Goal: Task Accomplishment & Management: Use online tool/utility

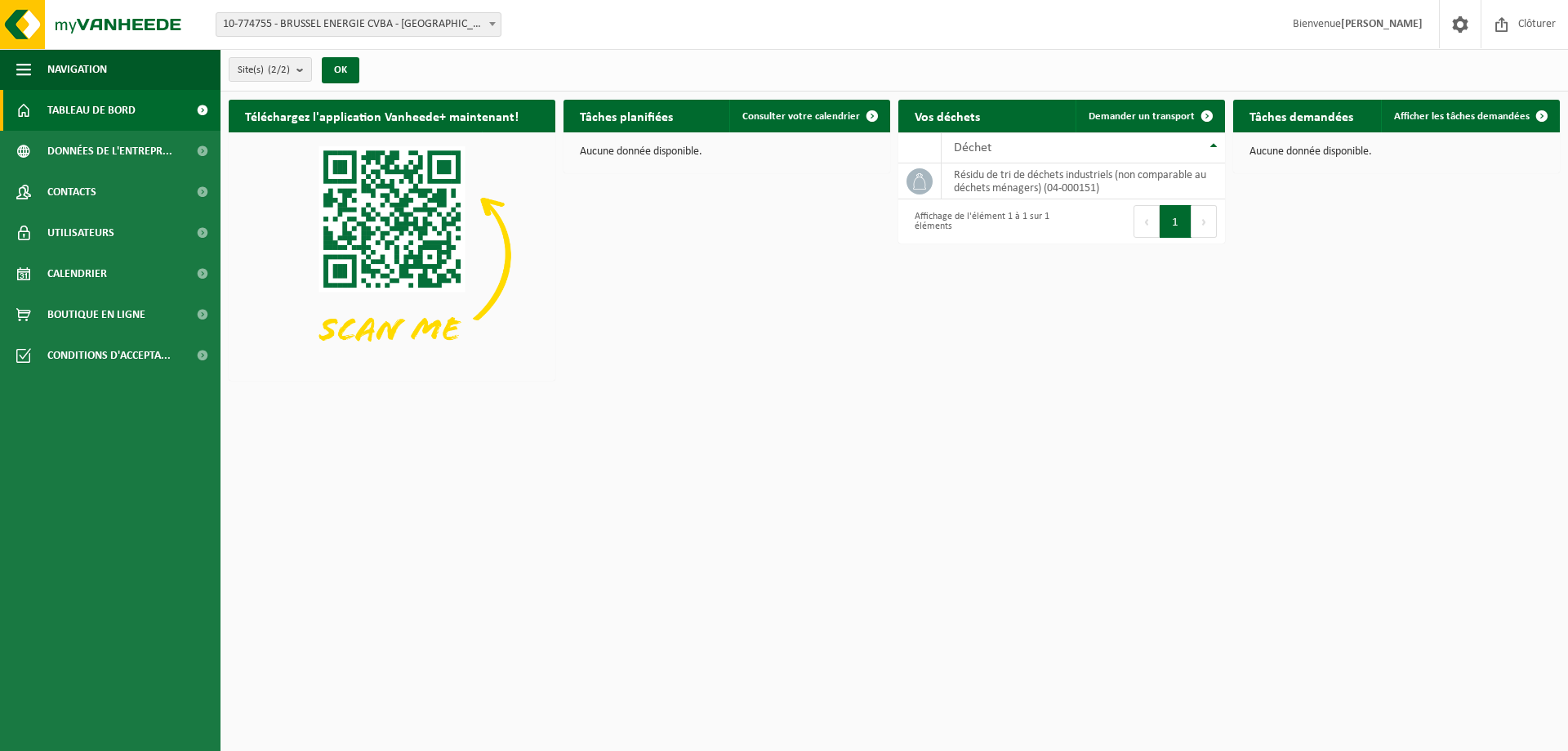
click at [410, 21] on span "10-774755 - BRUSSEL ENERGIE CVBA - [GEOGRAPHIC_DATA]" at bounding box center [358, 24] width 284 height 23
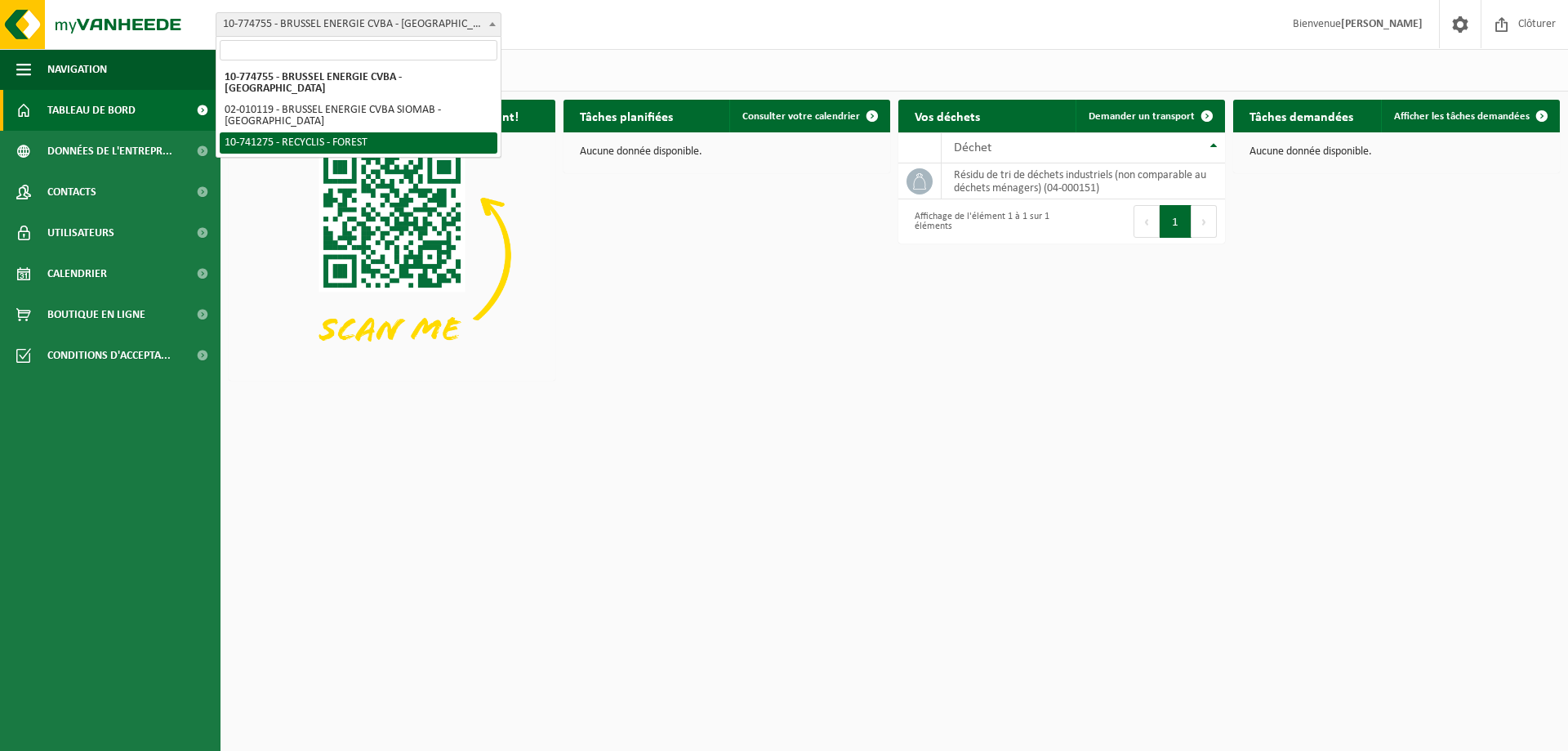
select select "118360"
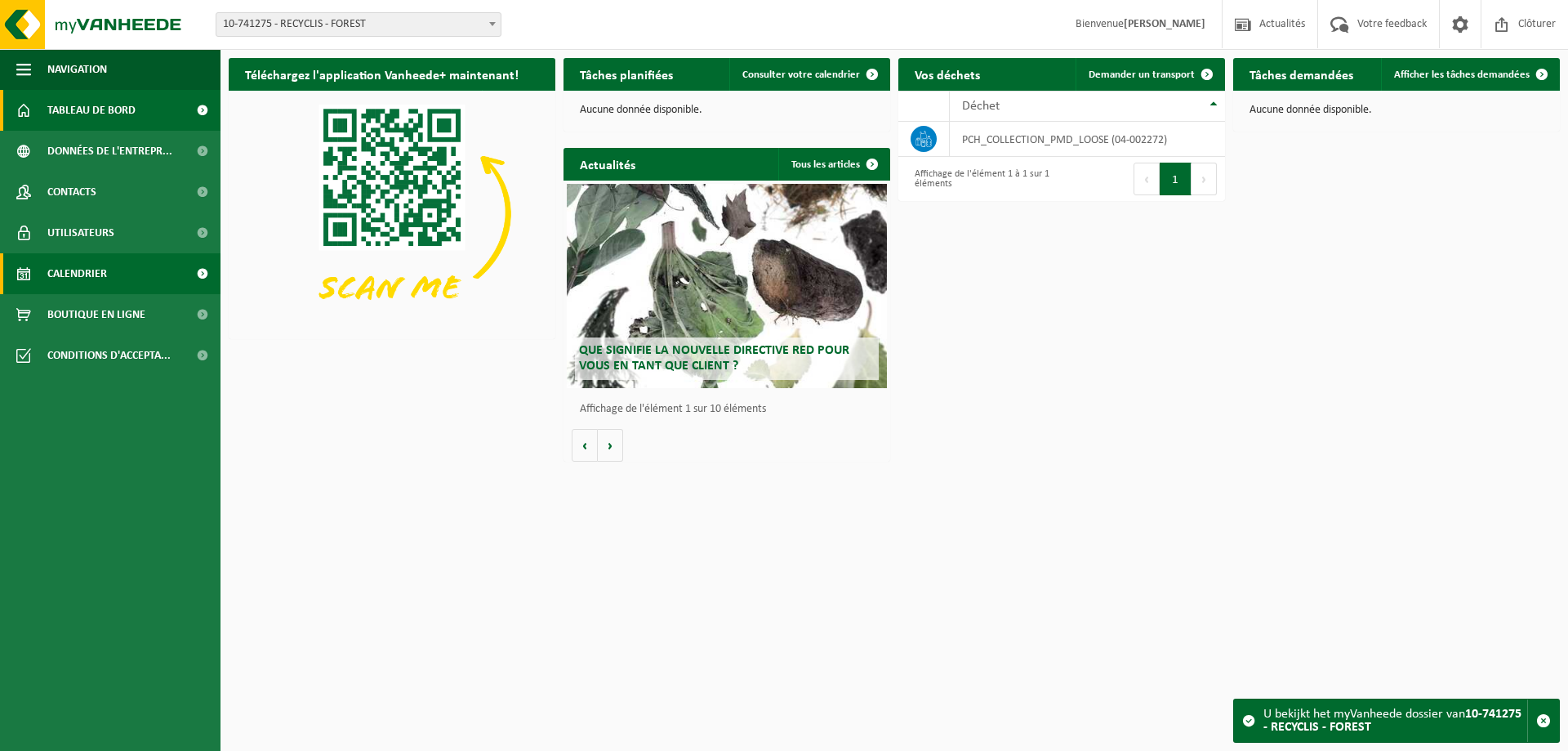
click at [96, 273] on span "Calendrier" at bounding box center [77, 274] width 60 height 41
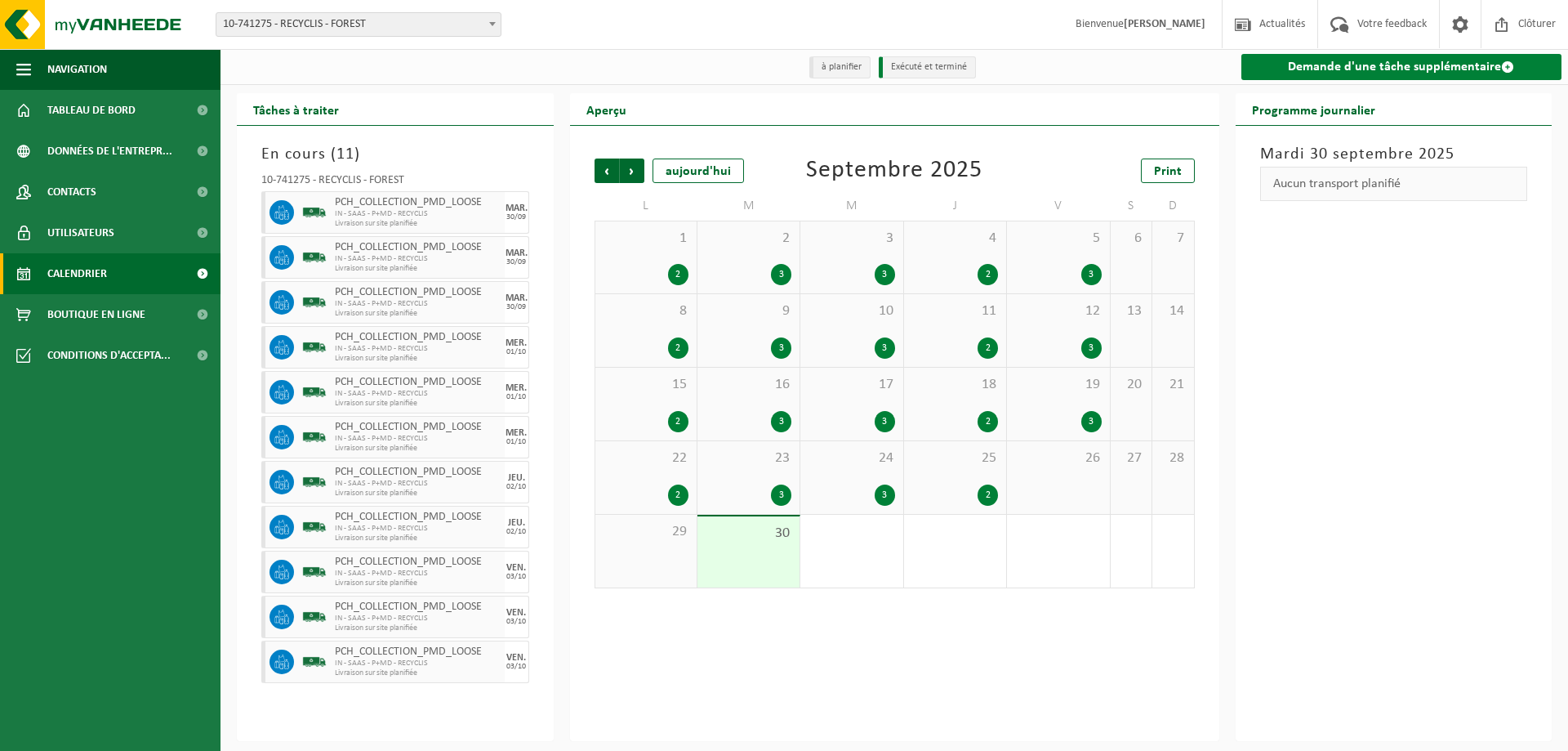
click at [1404, 68] on link "Demande d'une tâche supplémentaire" at bounding box center [1401, 67] width 321 height 26
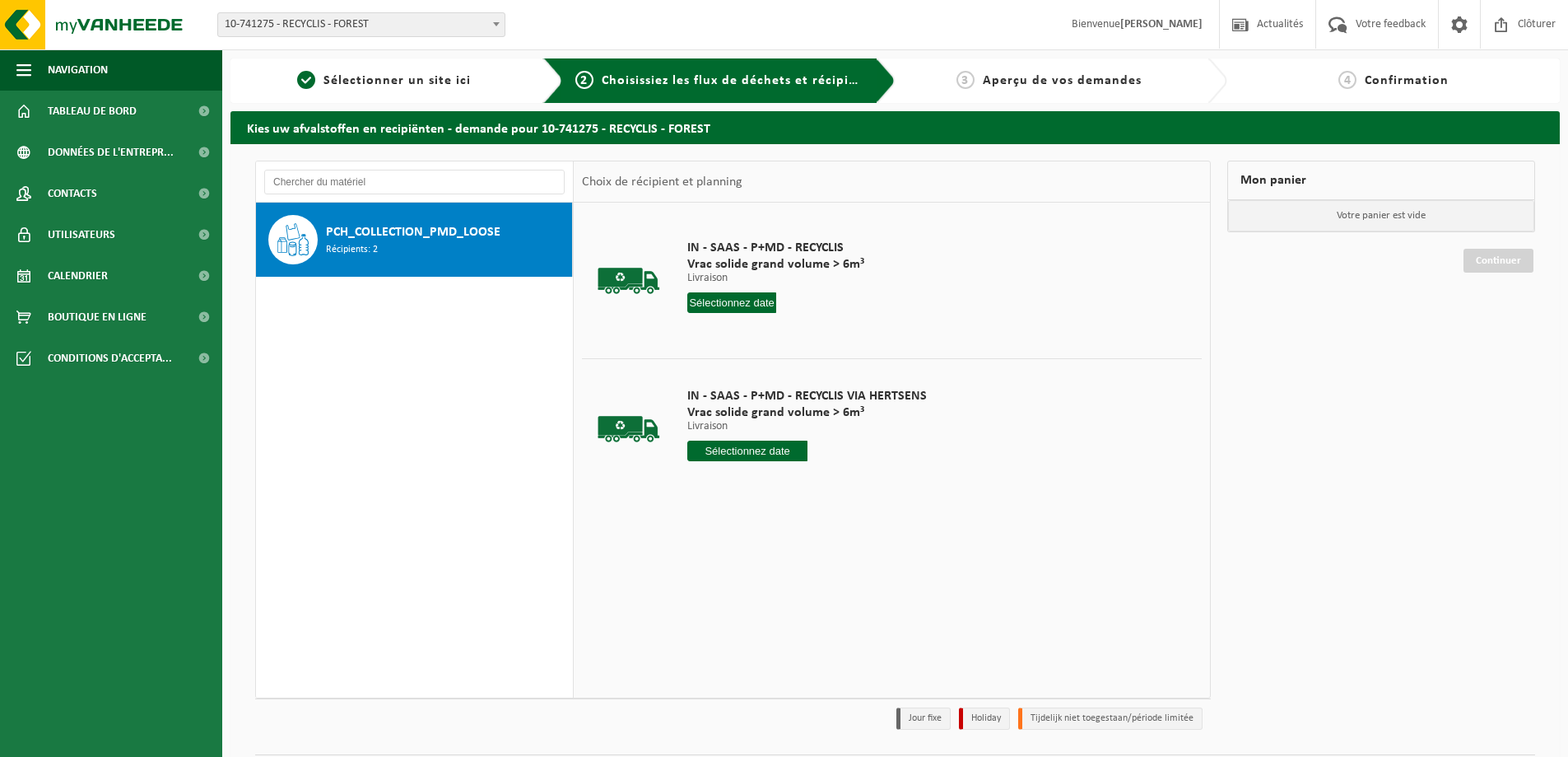
click at [731, 307] on input "text" at bounding box center [731, 303] width 89 height 21
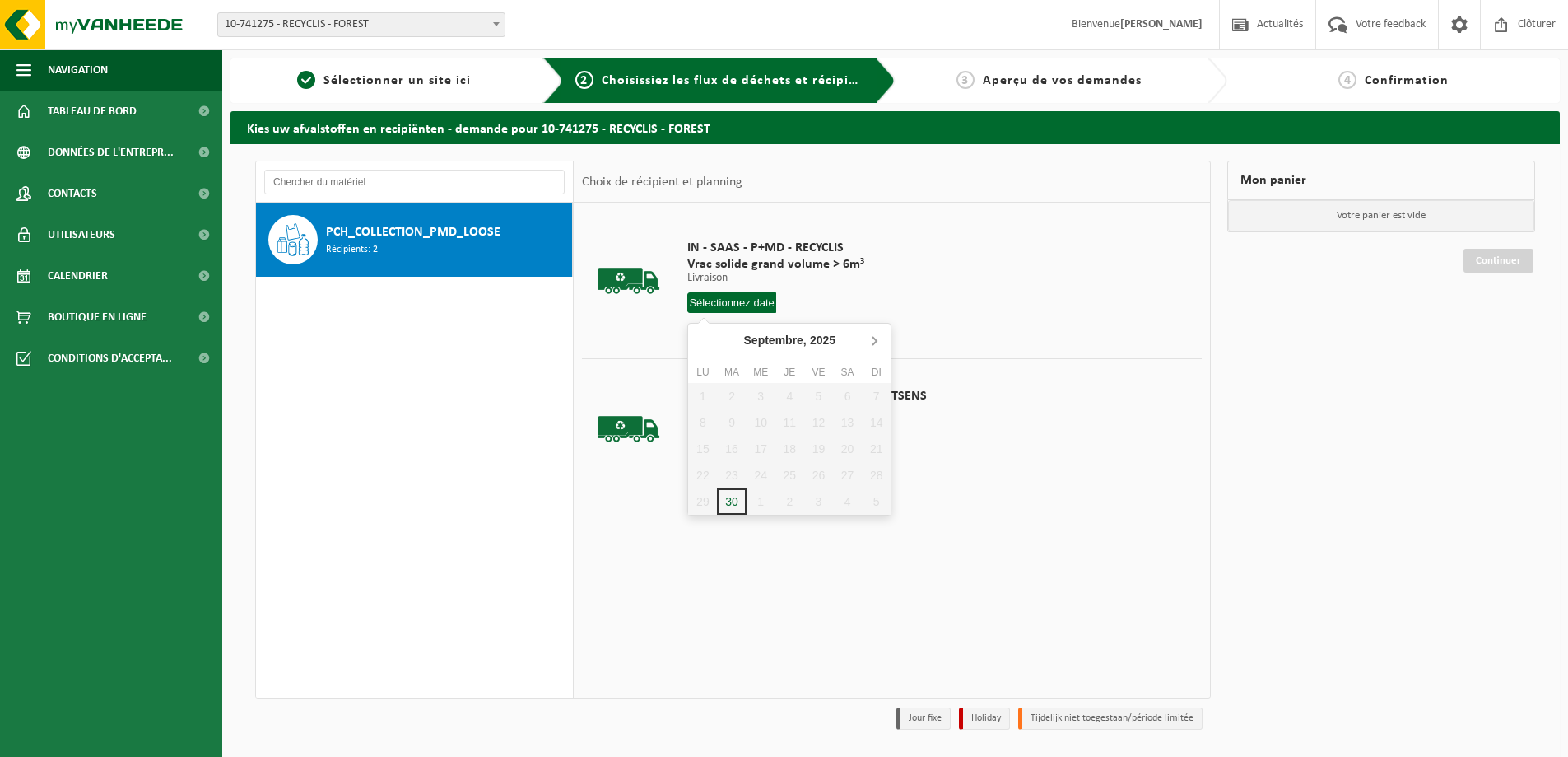
click at [873, 339] on icon at bounding box center [874, 341] width 4 height 8
click at [703, 424] on div "6" at bounding box center [702, 422] width 29 height 26
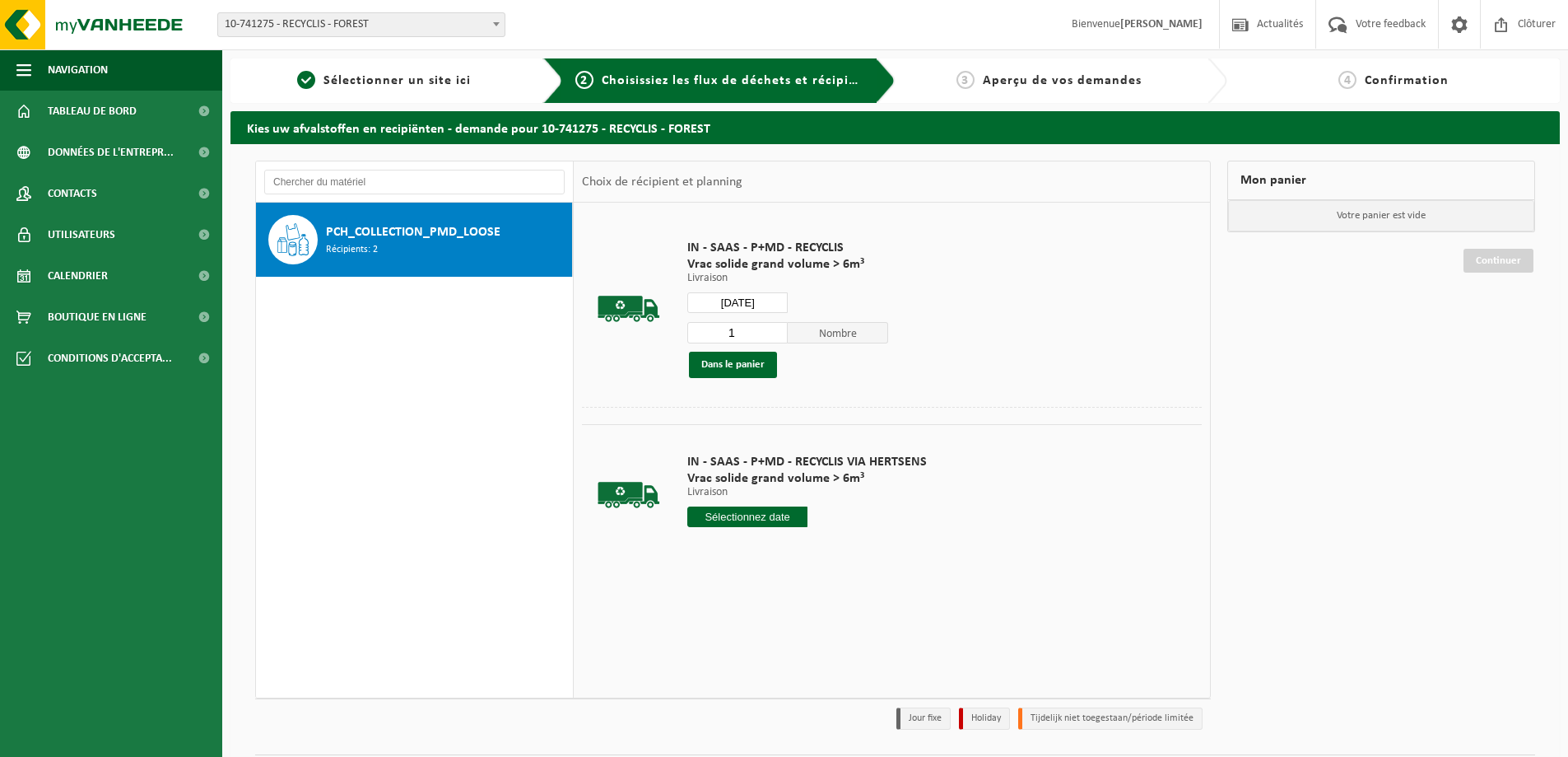
type input "à partir de [DATE]"
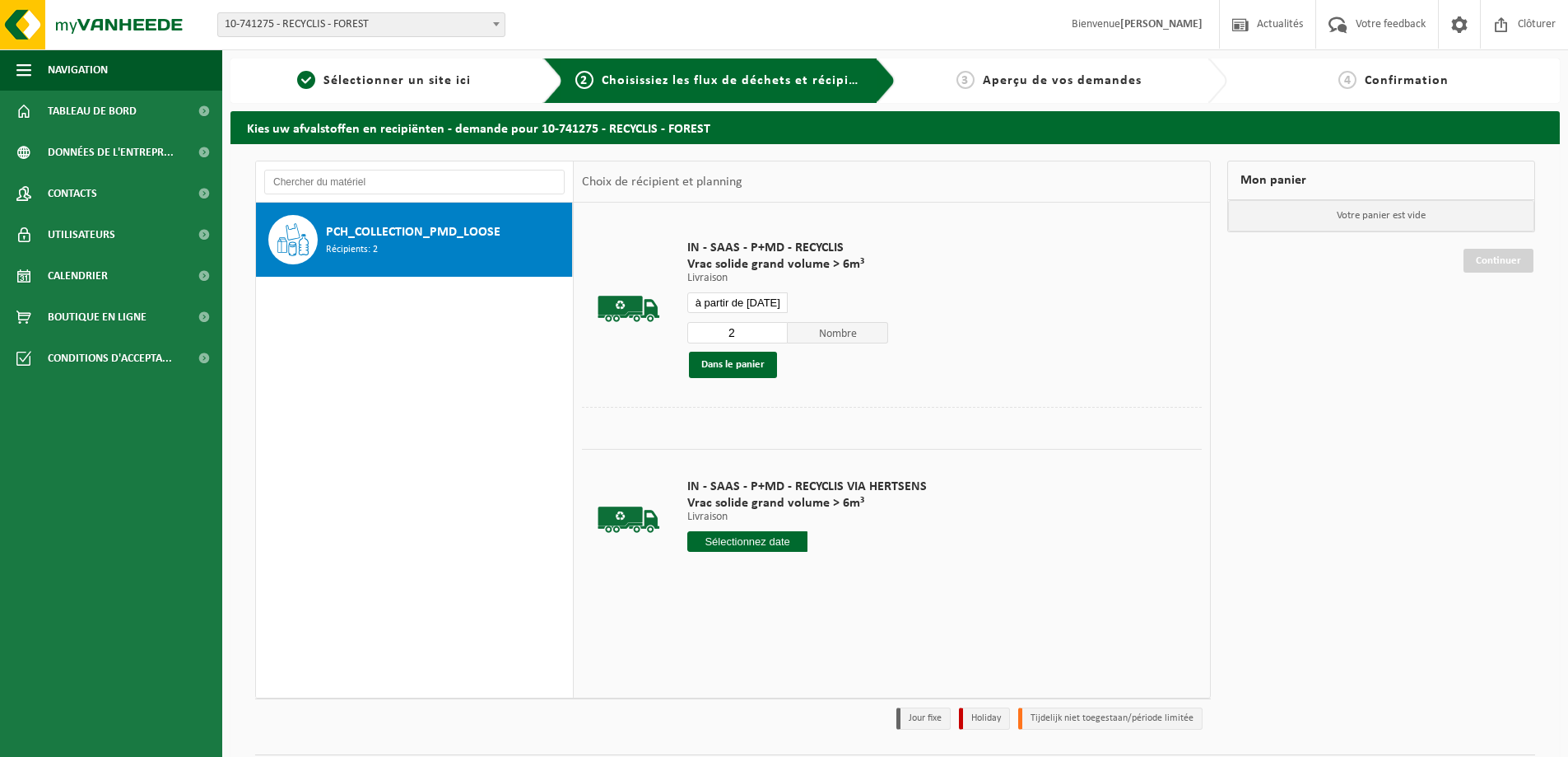
type input "2"
click at [769, 326] on input "2" at bounding box center [737, 332] width 100 height 22
click at [736, 367] on button "Dans le panier" at bounding box center [733, 365] width 88 height 26
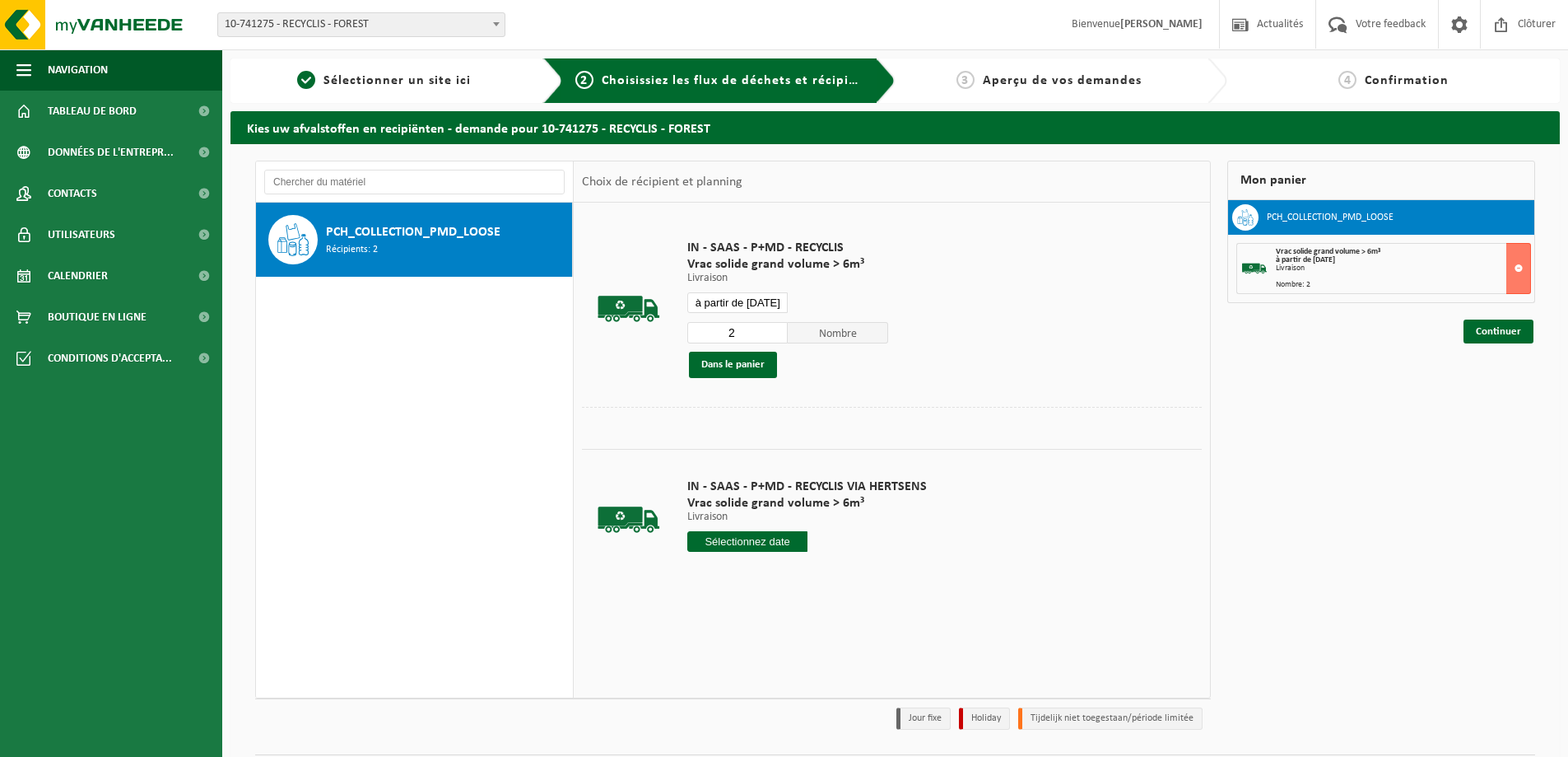
click at [744, 302] on input "à partir de [DATE]" at bounding box center [737, 303] width 100 height 21
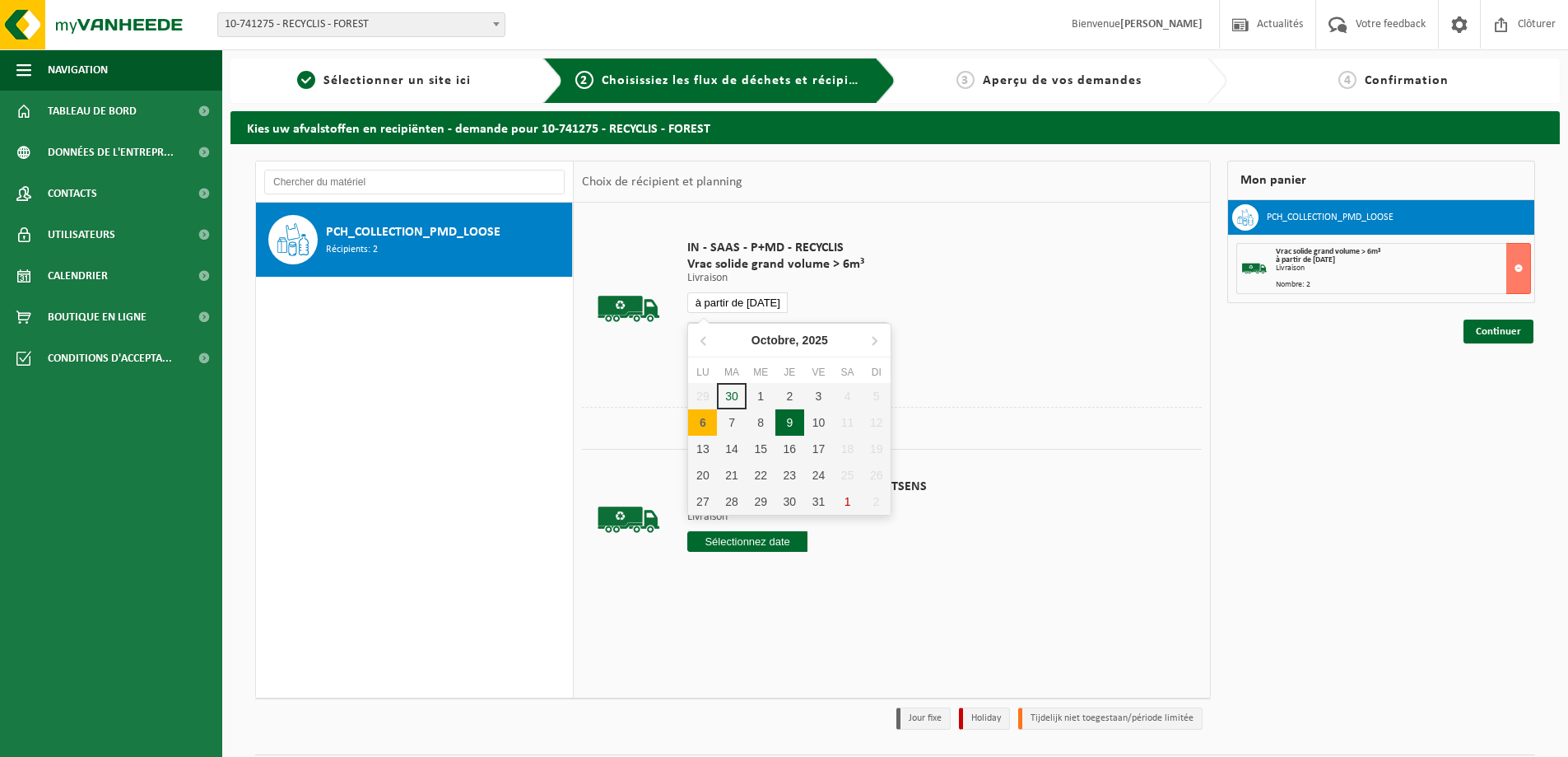
click at [794, 421] on div "9" at bounding box center [790, 422] width 29 height 26
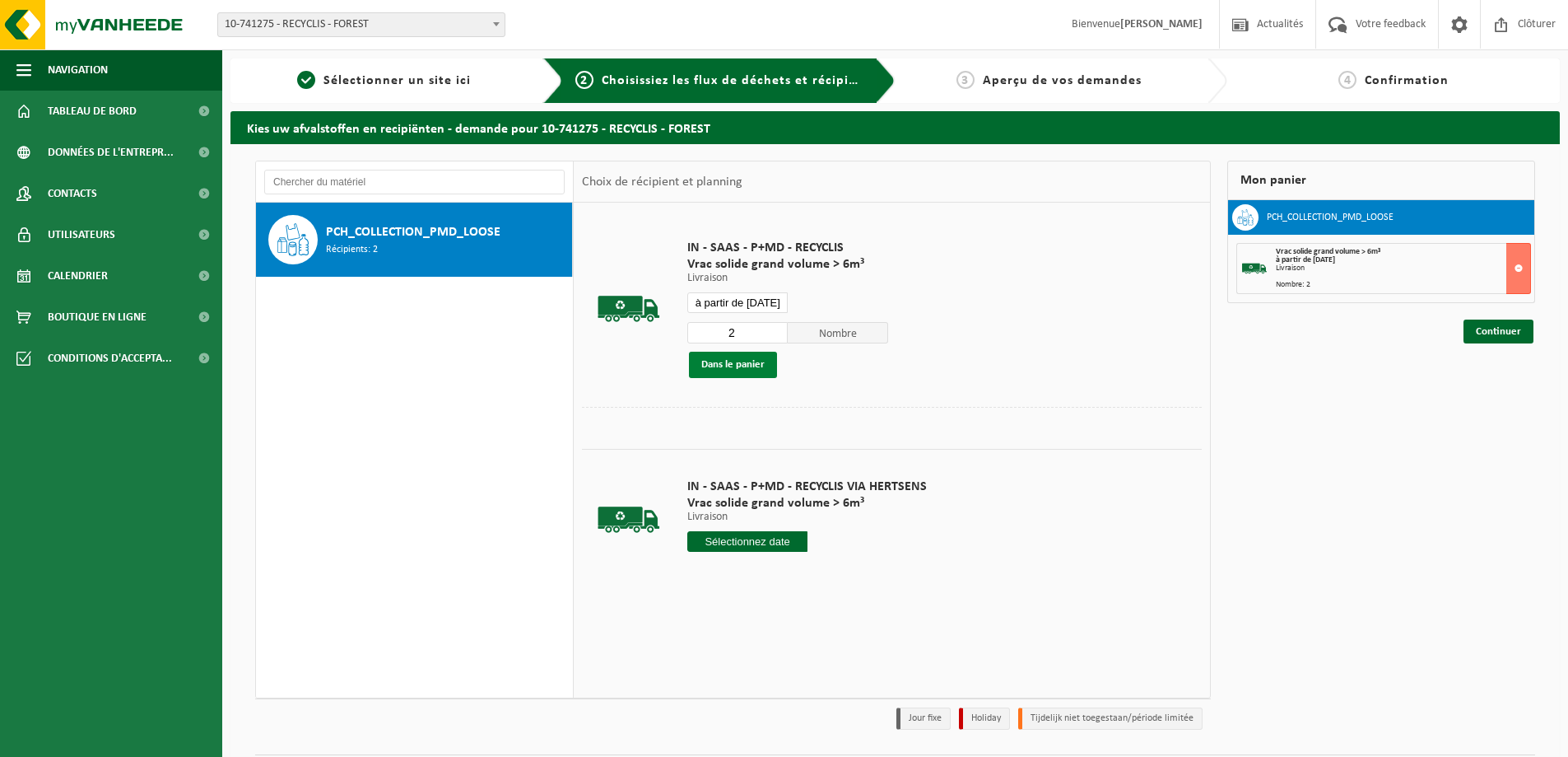
click at [744, 359] on button "Dans le panier" at bounding box center [733, 365] width 88 height 26
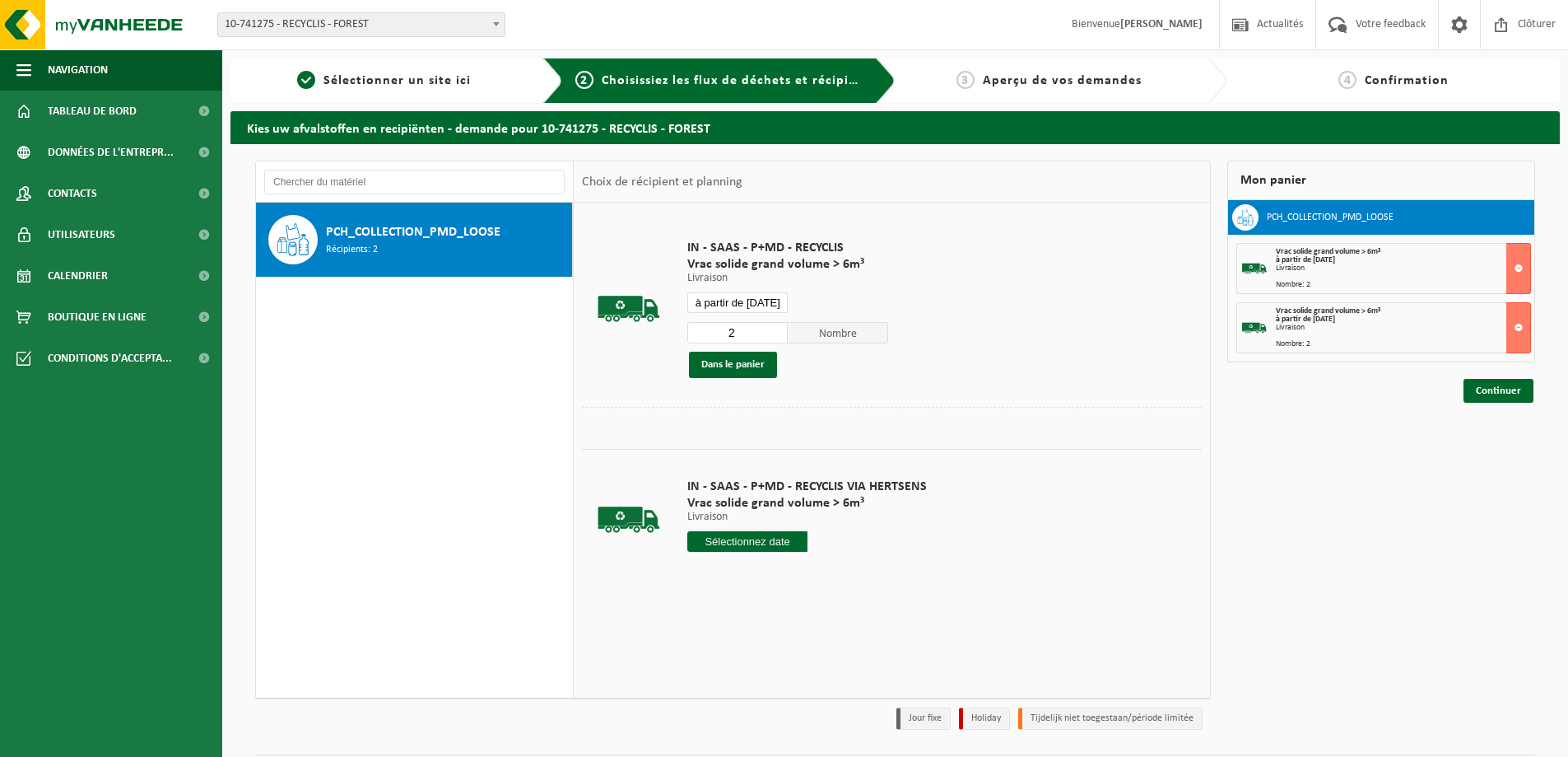
click at [720, 304] on input "à partir de 2025-10-09" at bounding box center [737, 303] width 100 height 21
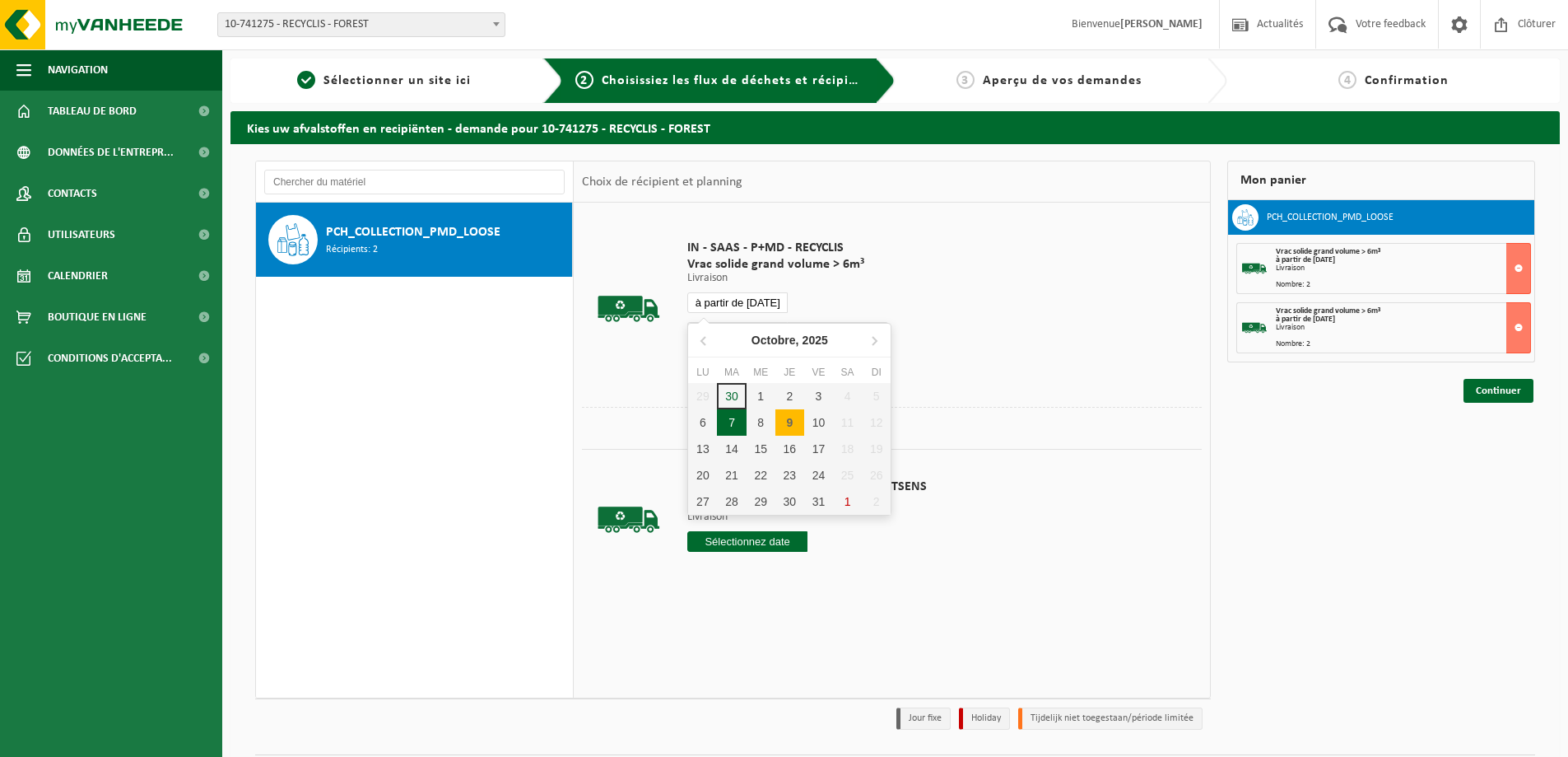
click at [732, 424] on div "7" at bounding box center [731, 422] width 29 height 26
type input "à partir de 2025-10-07"
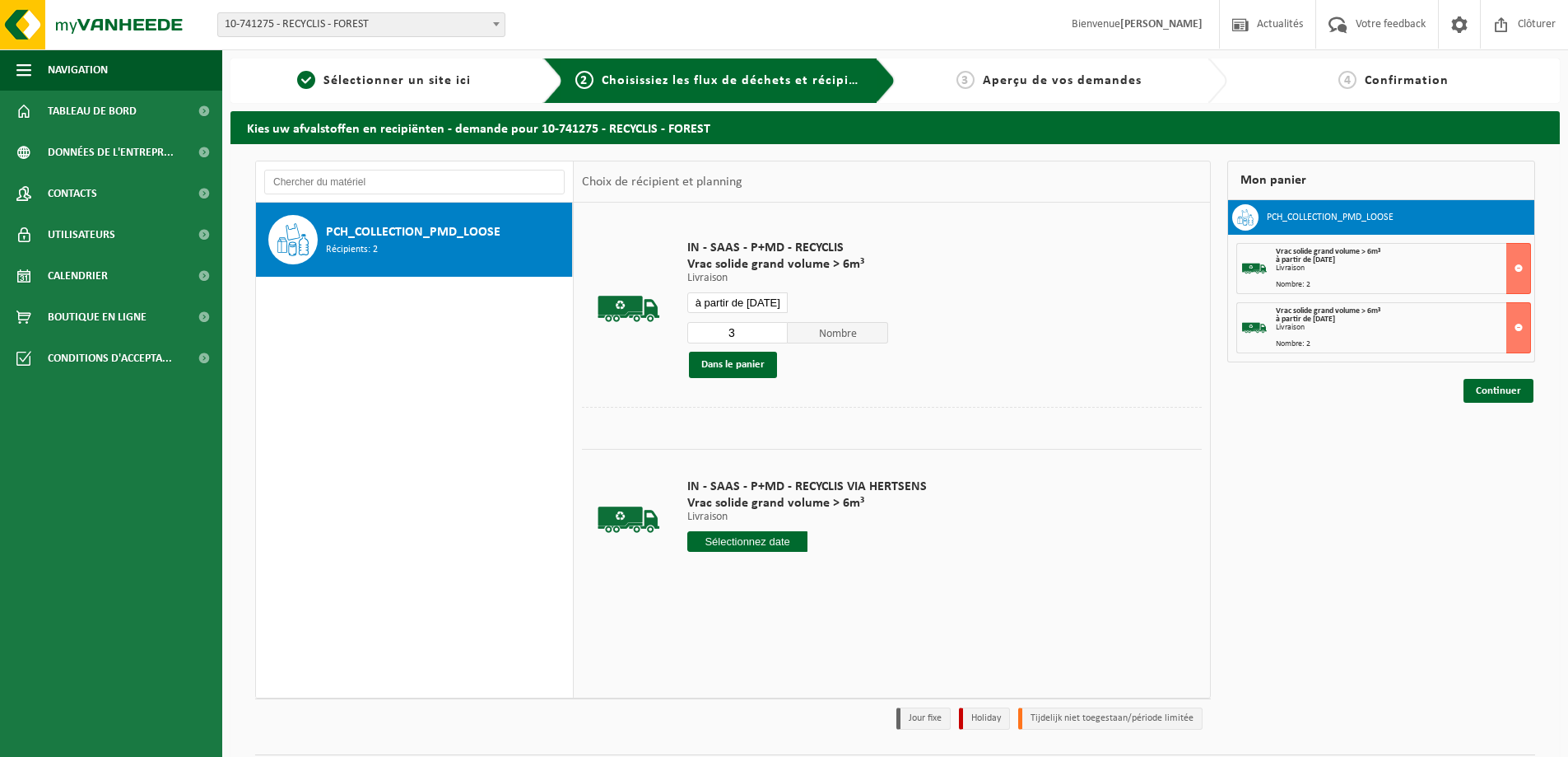
type input "3"
click at [772, 328] on input "3" at bounding box center [737, 332] width 100 height 22
click at [732, 371] on button "Dans le panier" at bounding box center [733, 365] width 88 height 26
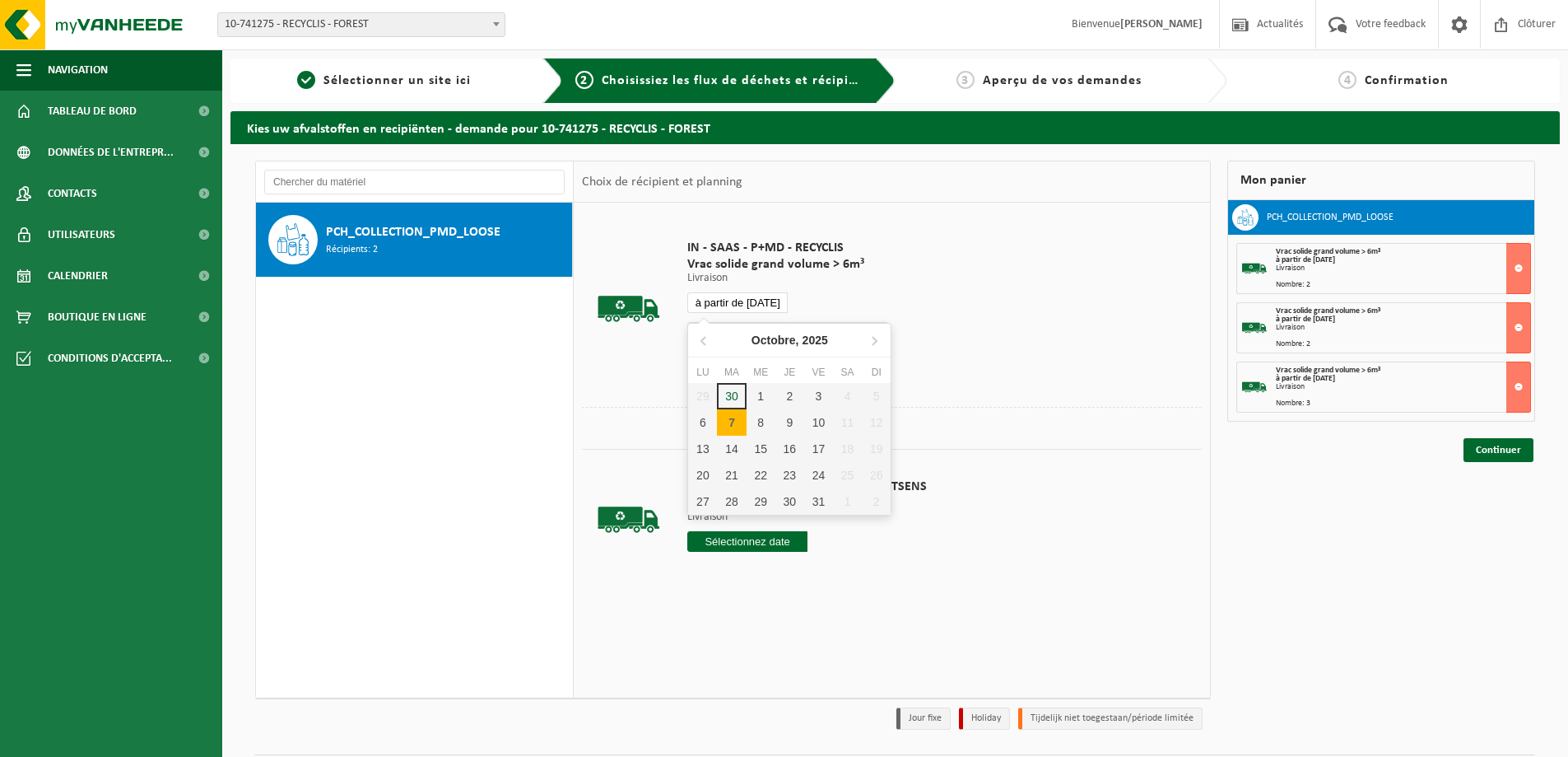
click at [744, 307] on input "à partir de 2025-10-07" at bounding box center [737, 303] width 100 height 21
click at [752, 421] on div "8" at bounding box center [761, 422] width 29 height 26
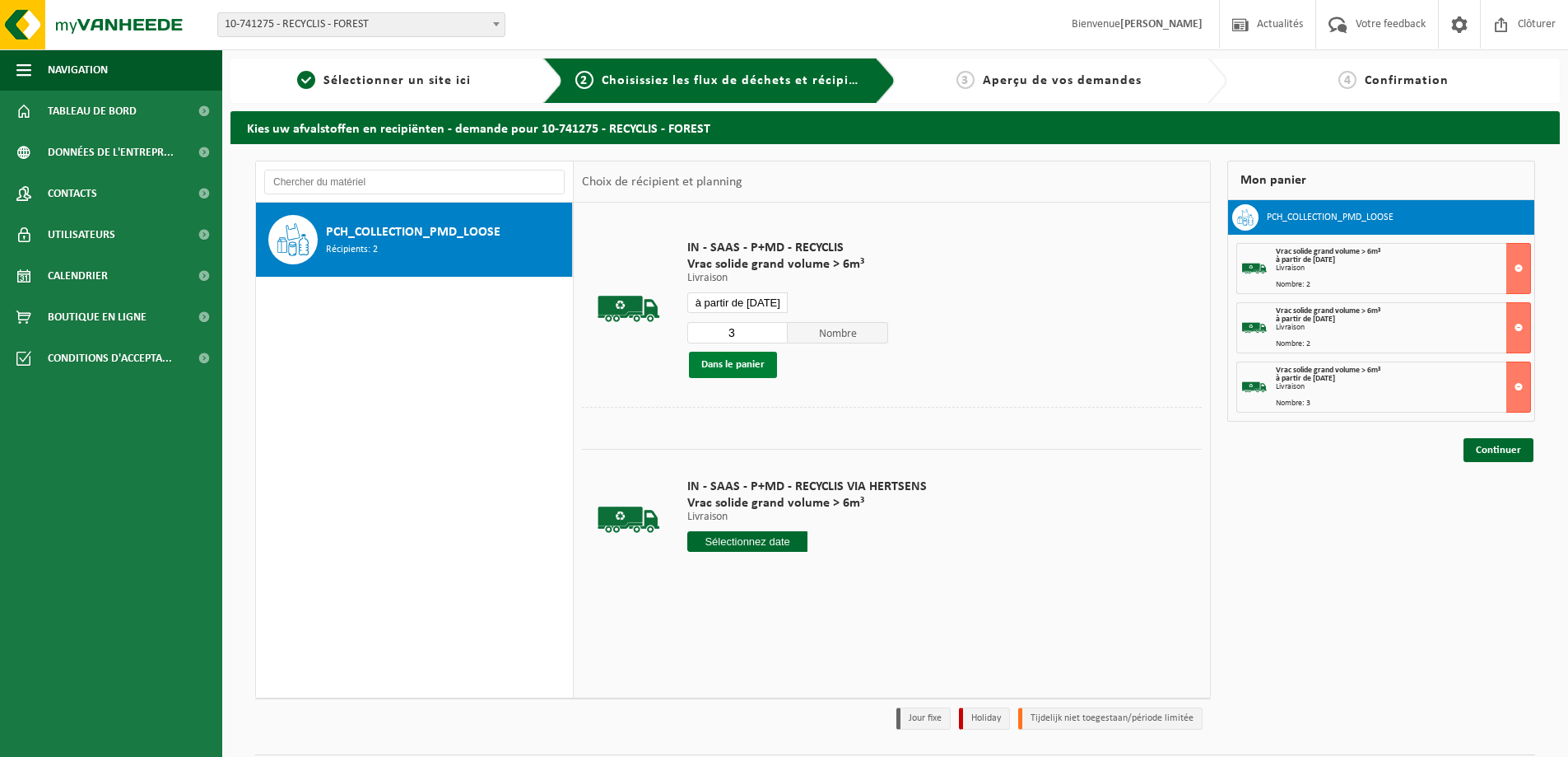
click at [744, 372] on button "Dans le panier" at bounding box center [733, 365] width 88 height 26
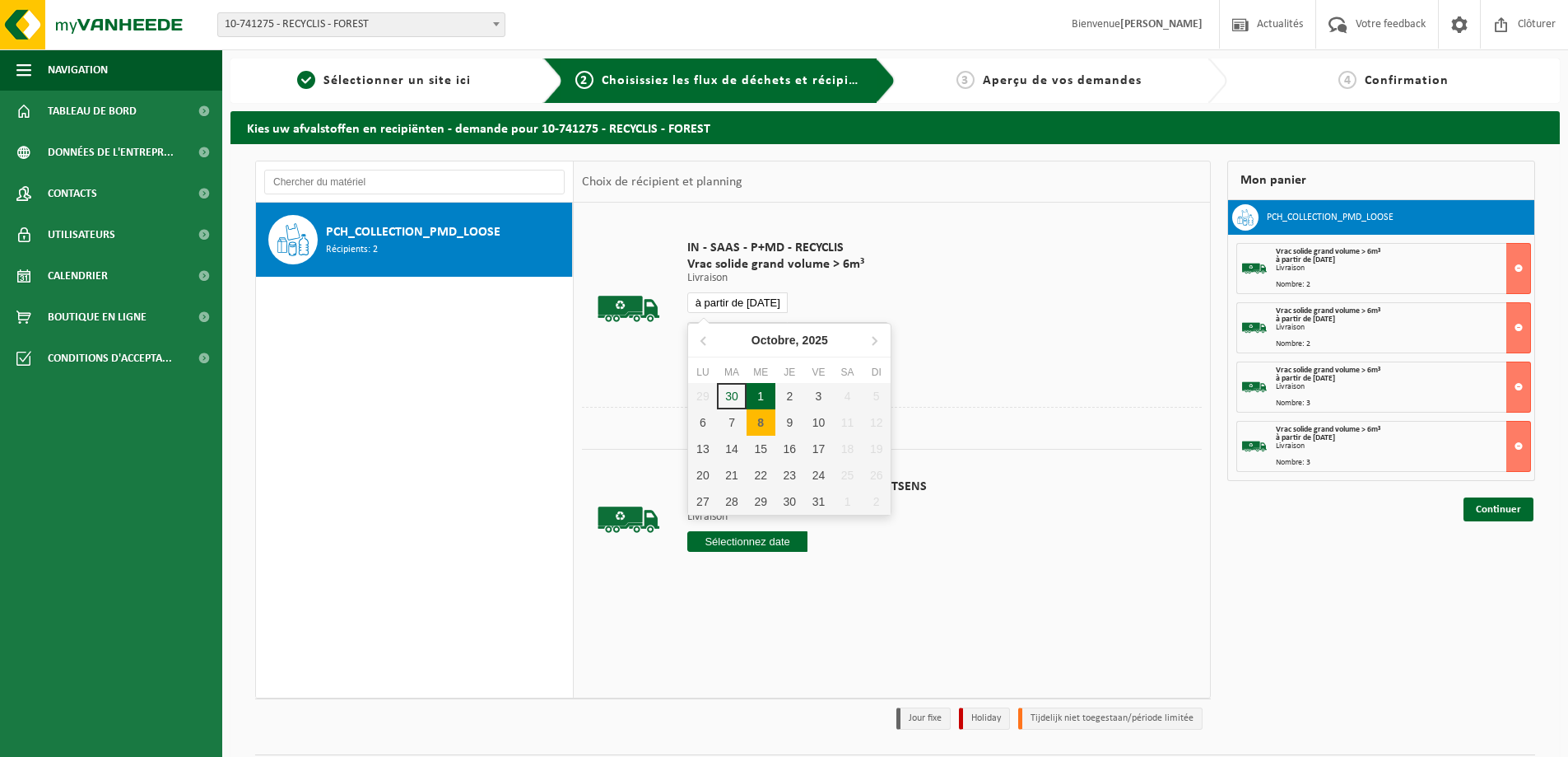
click at [765, 304] on input "à partir de 2025-10-08" at bounding box center [737, 303] width 100 height 21
click at [816, 416] on div "10" at bounding box center [819, 422] width 29 height 26
type input "à partir de 2025-10-10"
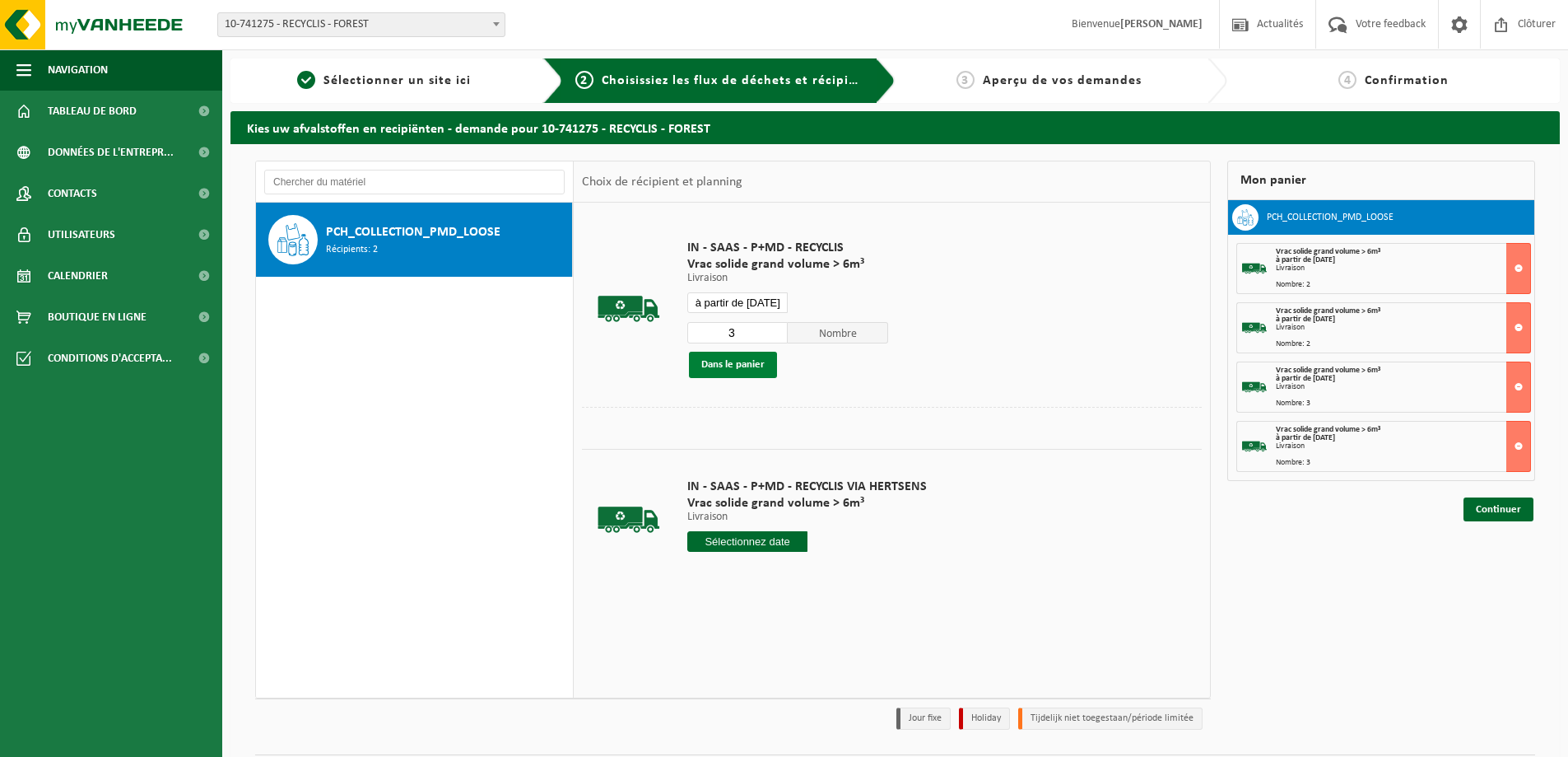
click at [731, 367] on button "Dans le panier" at bounding box center [733, 365] width 88 height 26
click at [1502, 574] on link "Continuer" at bounding box center [1499, 568] width 70 height 23
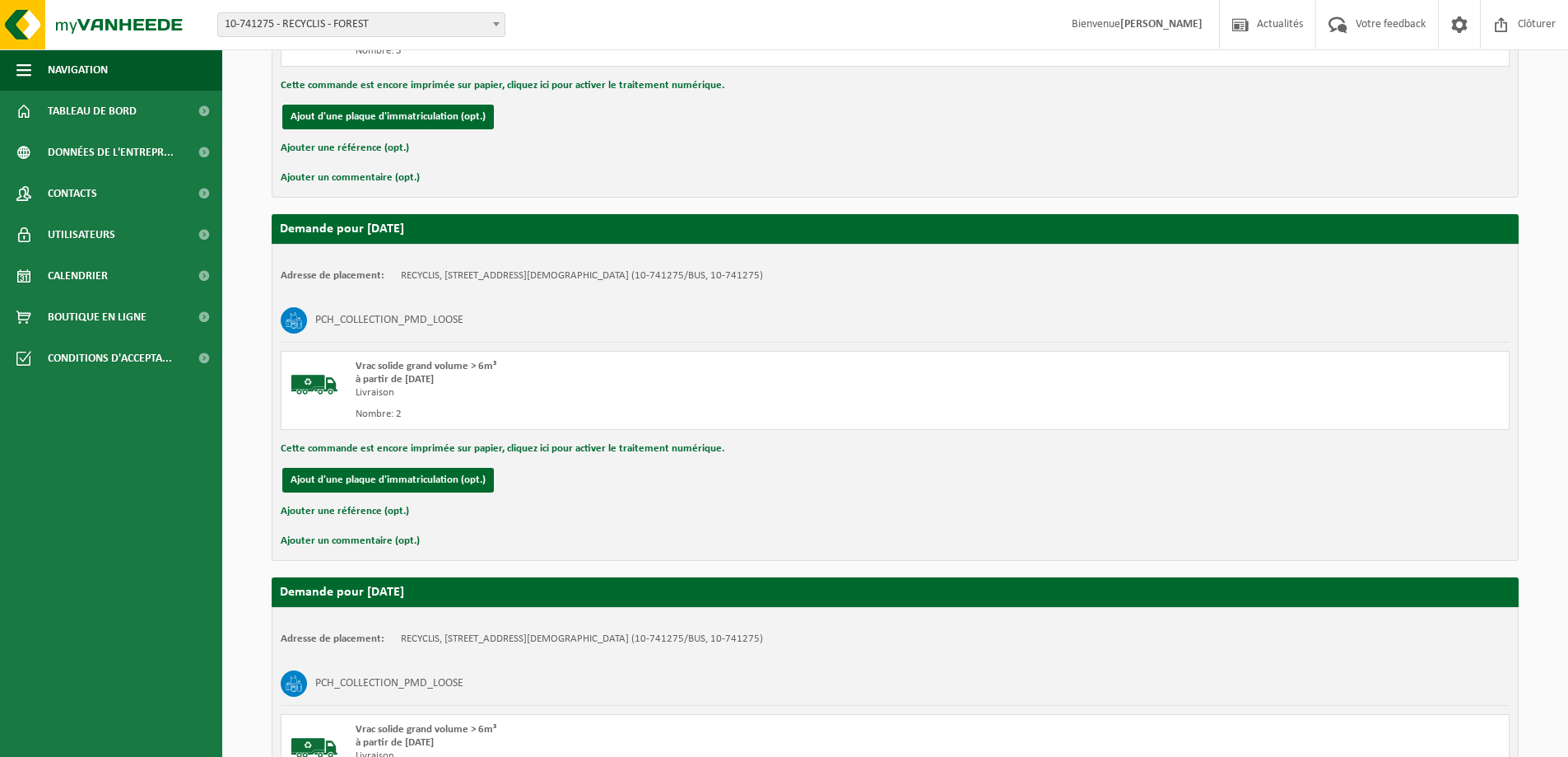
scroll to position [1465, 0]
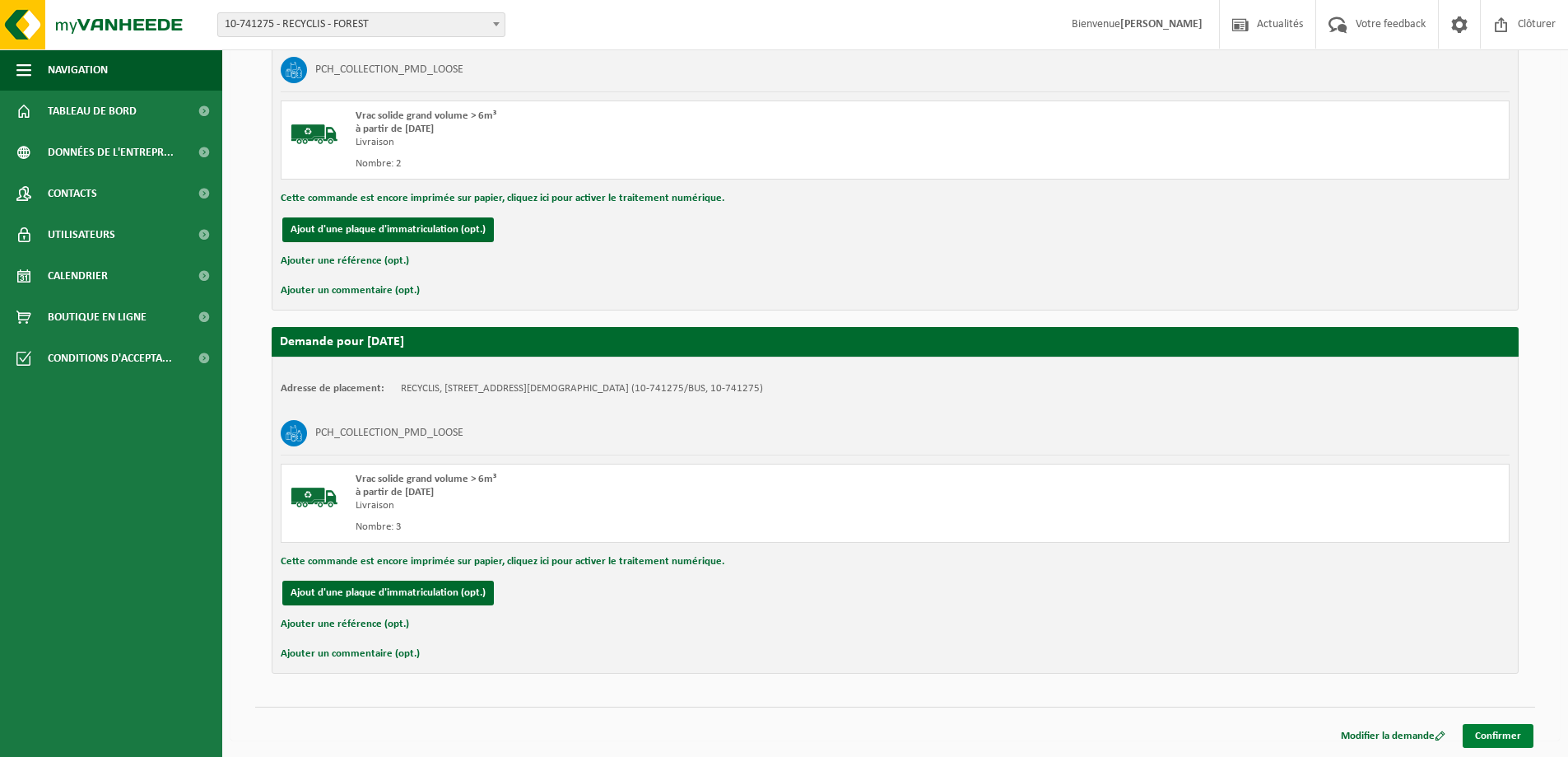
click at [1506, 733] on link "Confirmer" at bounding box center [1498, 735] width 70 height 23
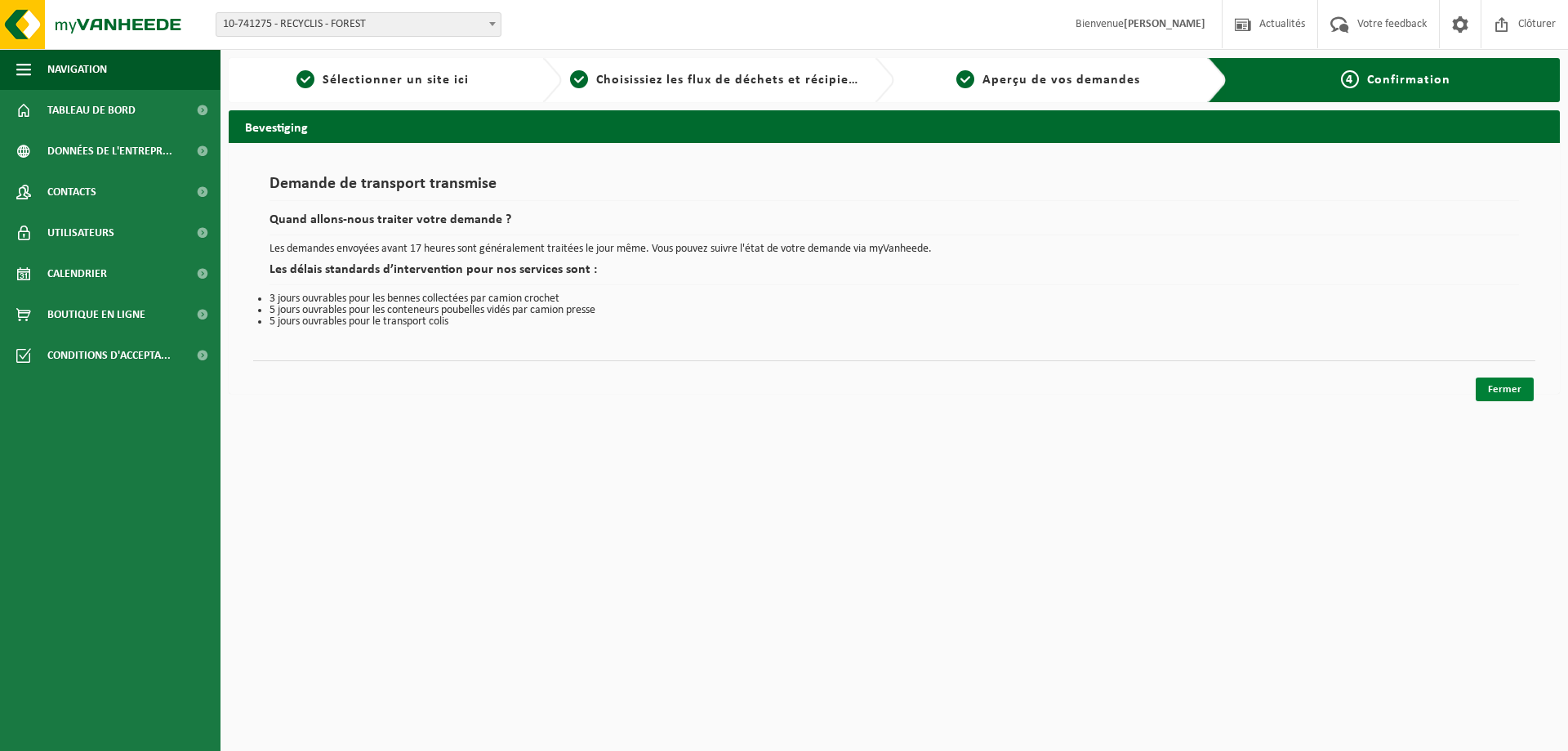
click at [1514, 385] on link "Fermer" at bounding box center [1505, 389] width 58 height 23
